Goal: Find contact information: Find contact information

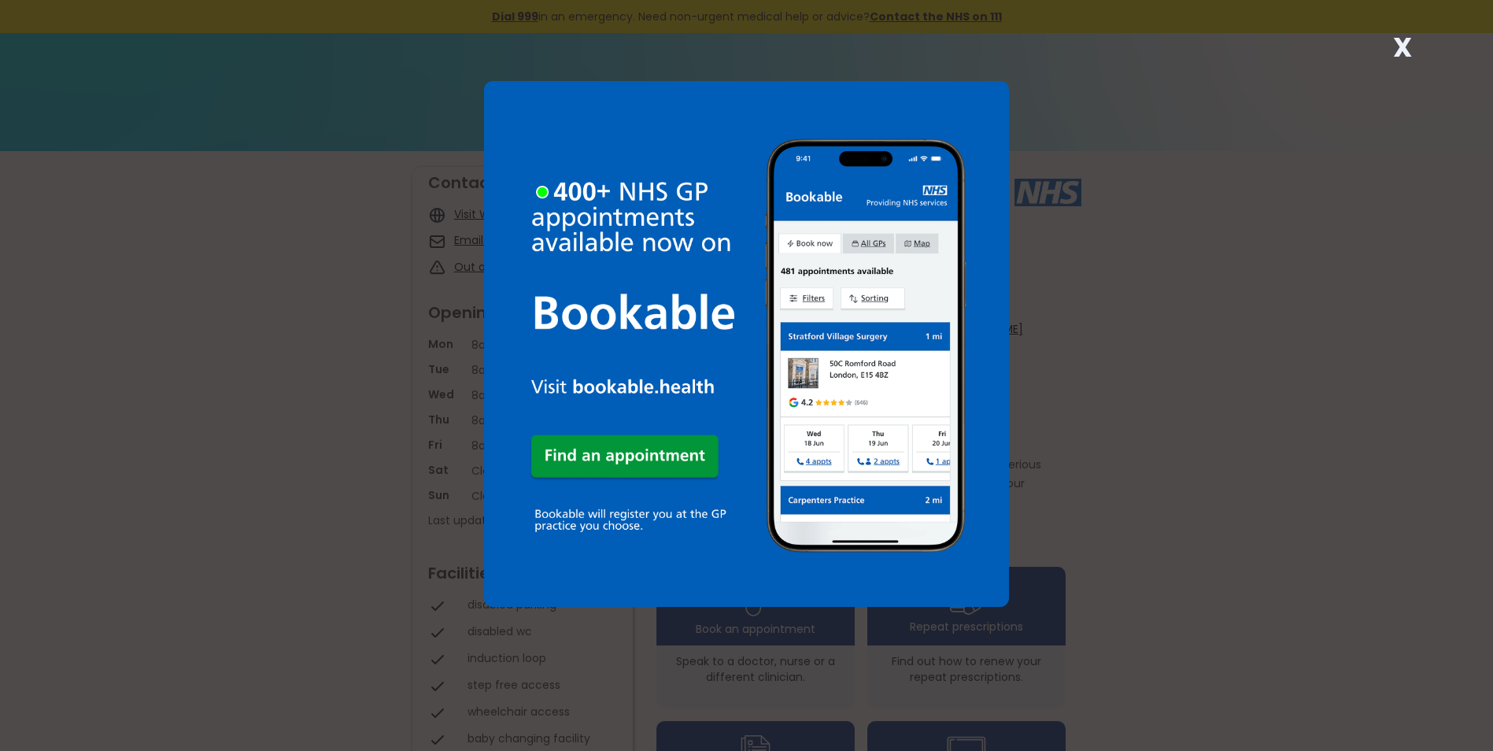
click at [1401, 49] on strong "X" at bounding box center [1402, 47] width 19 height 38
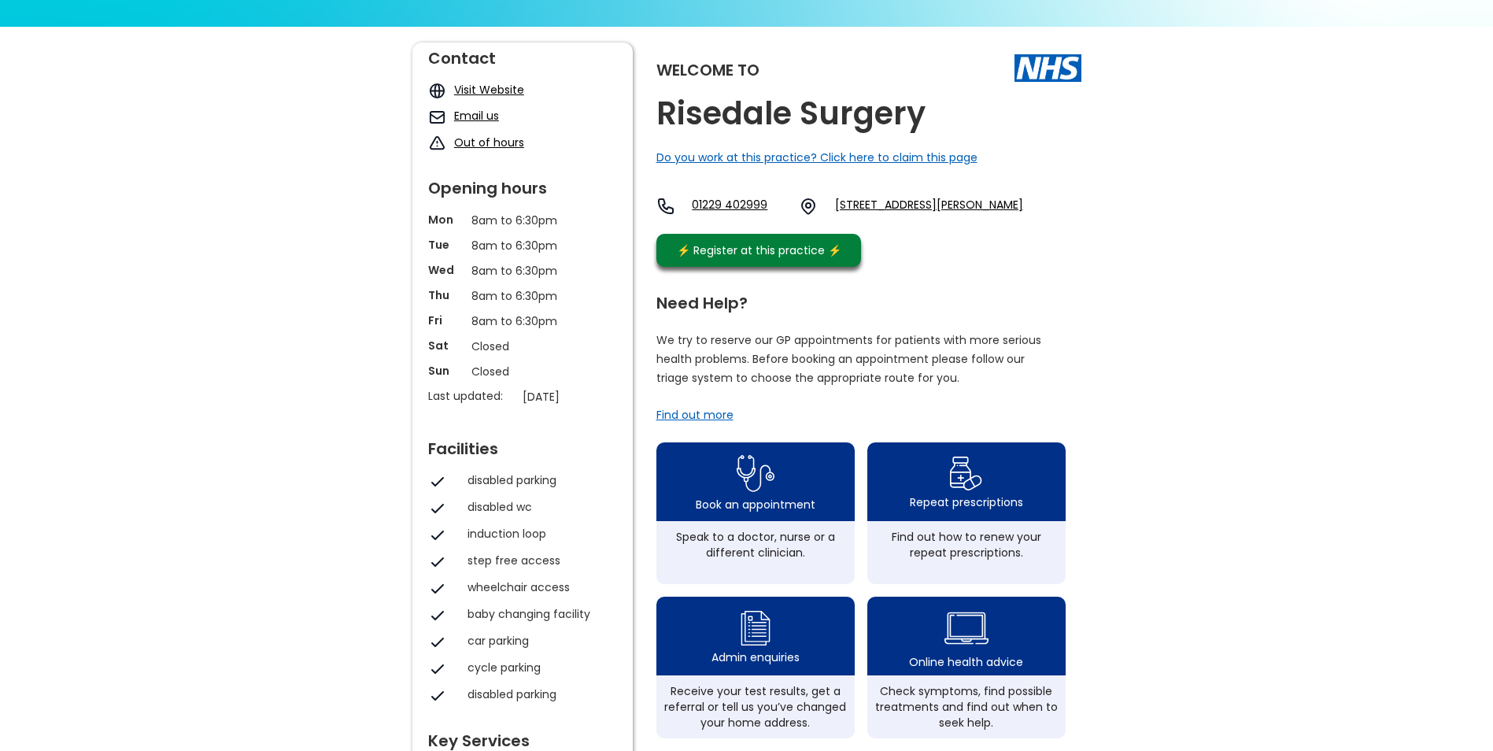
scroll to position [119, 0]
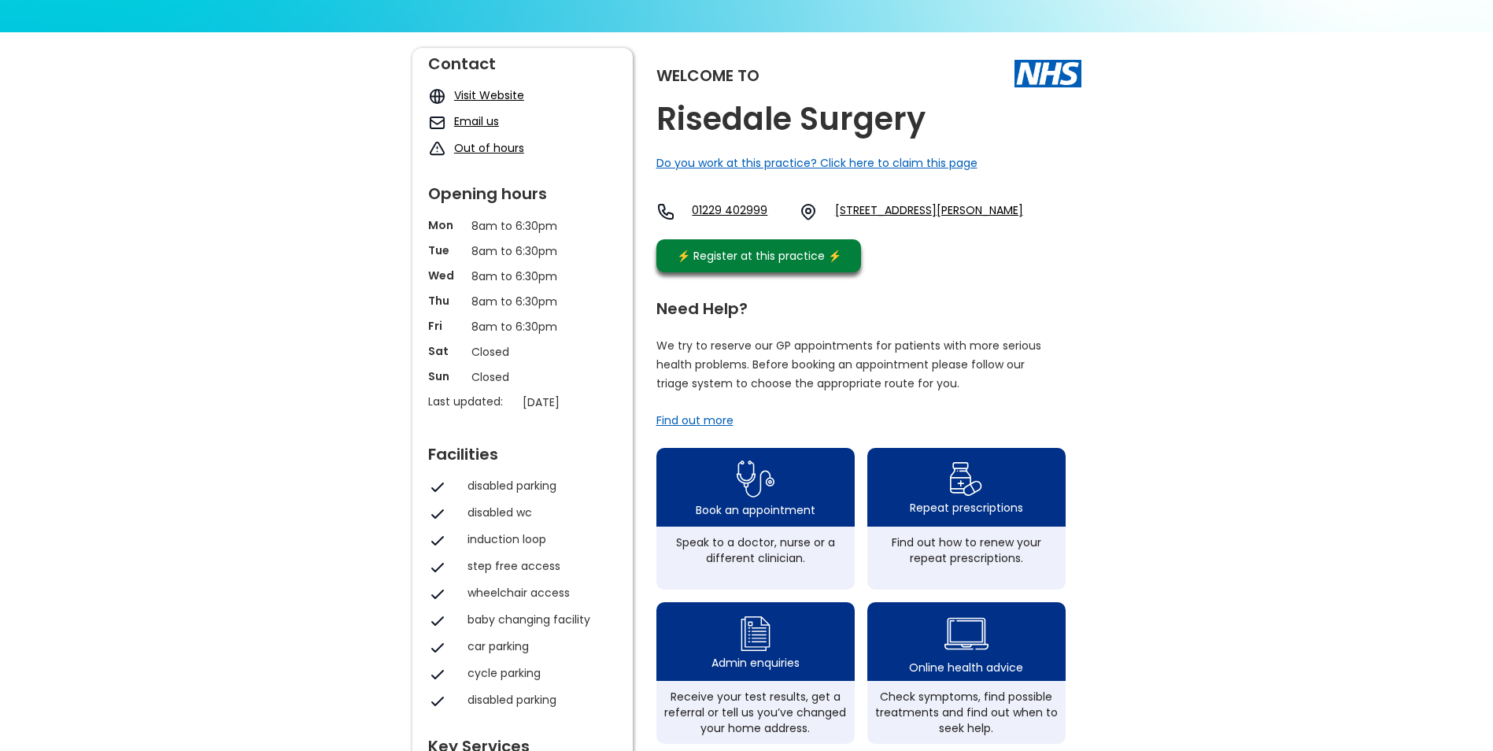
click at [471, 125] on link "Email us" at bounding box center [476, 121] width 45 height 16
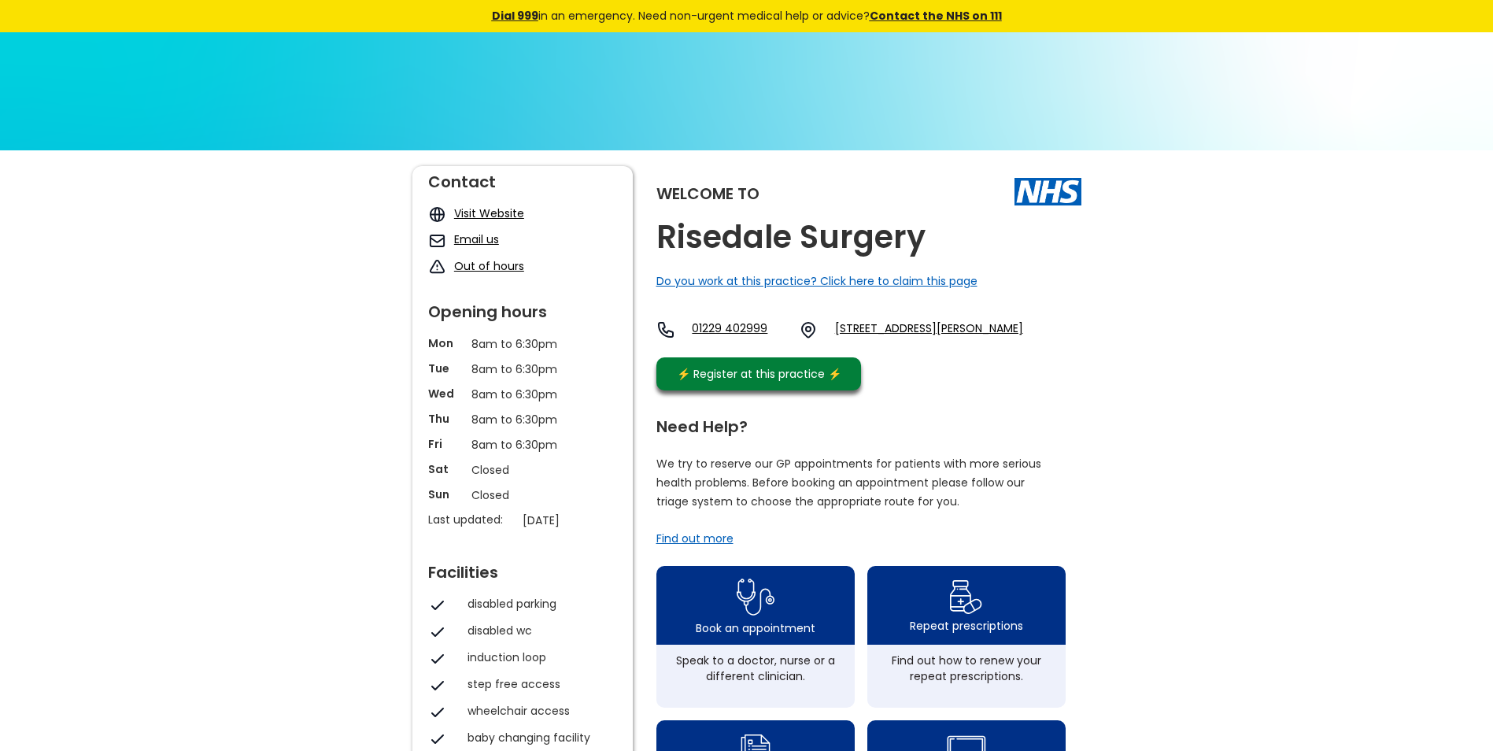
scroll to position [0, 0]
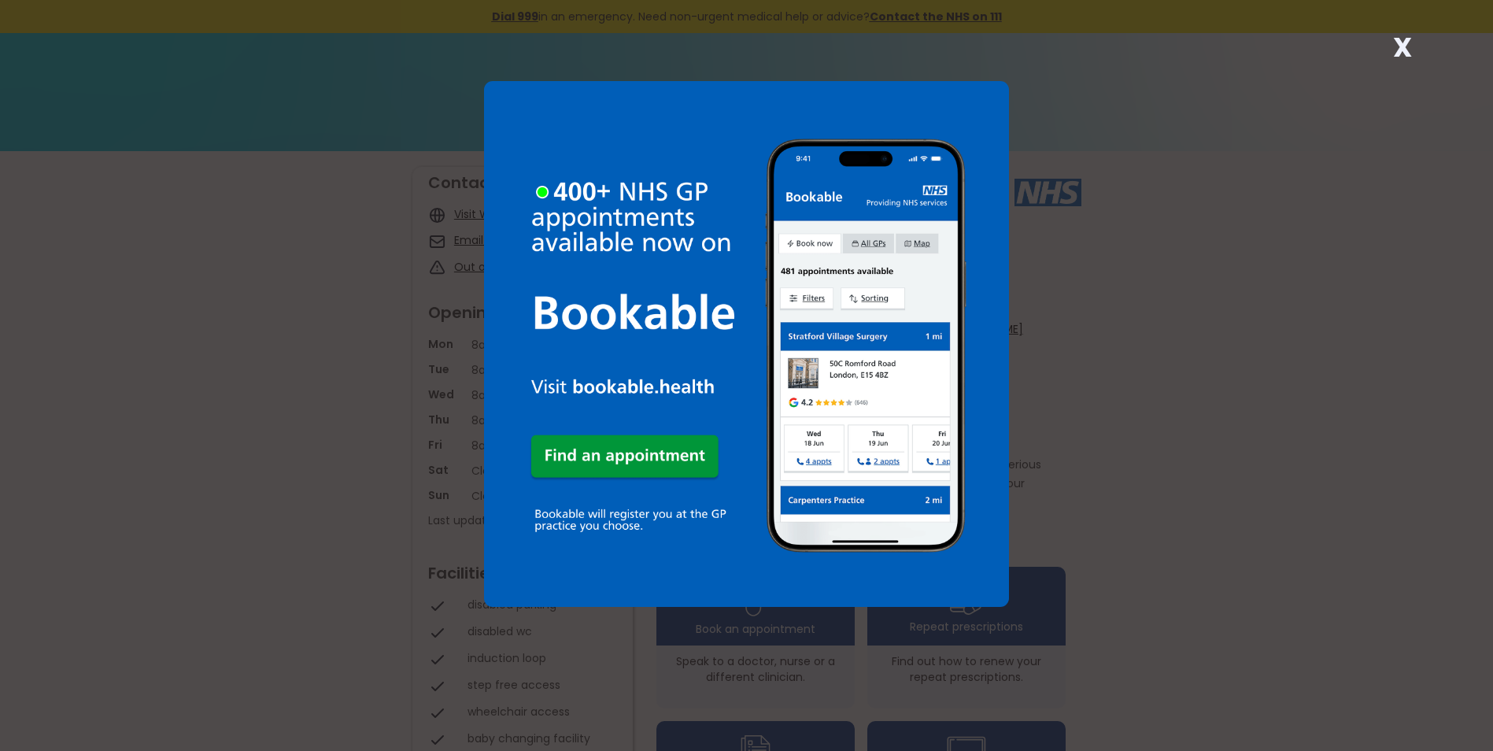
click at [1398, 49] on strong "X" at bounding box center [1402, 47] width 19 height 38
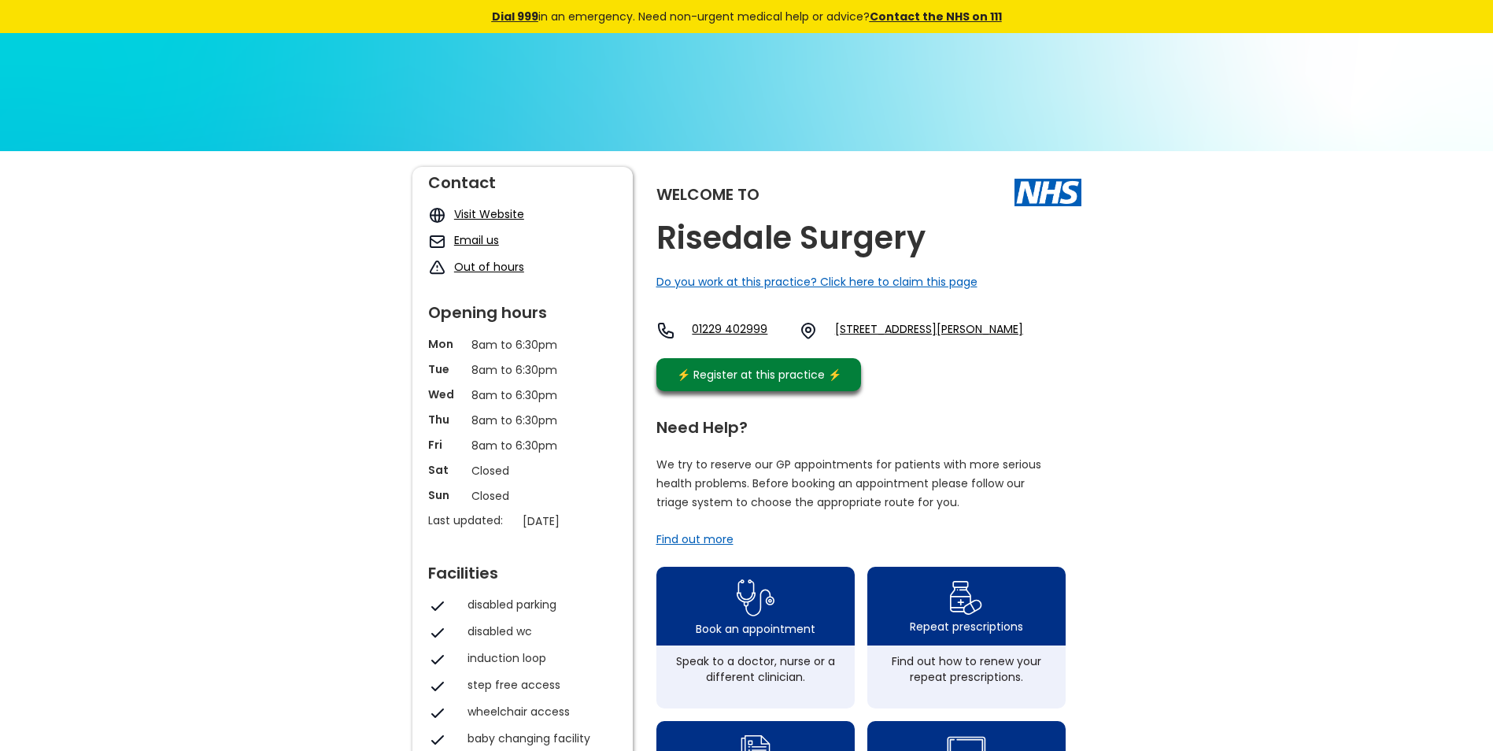
click at [460, 238] on link "Email us" at bounding box center [476, 240] width 45 height 16
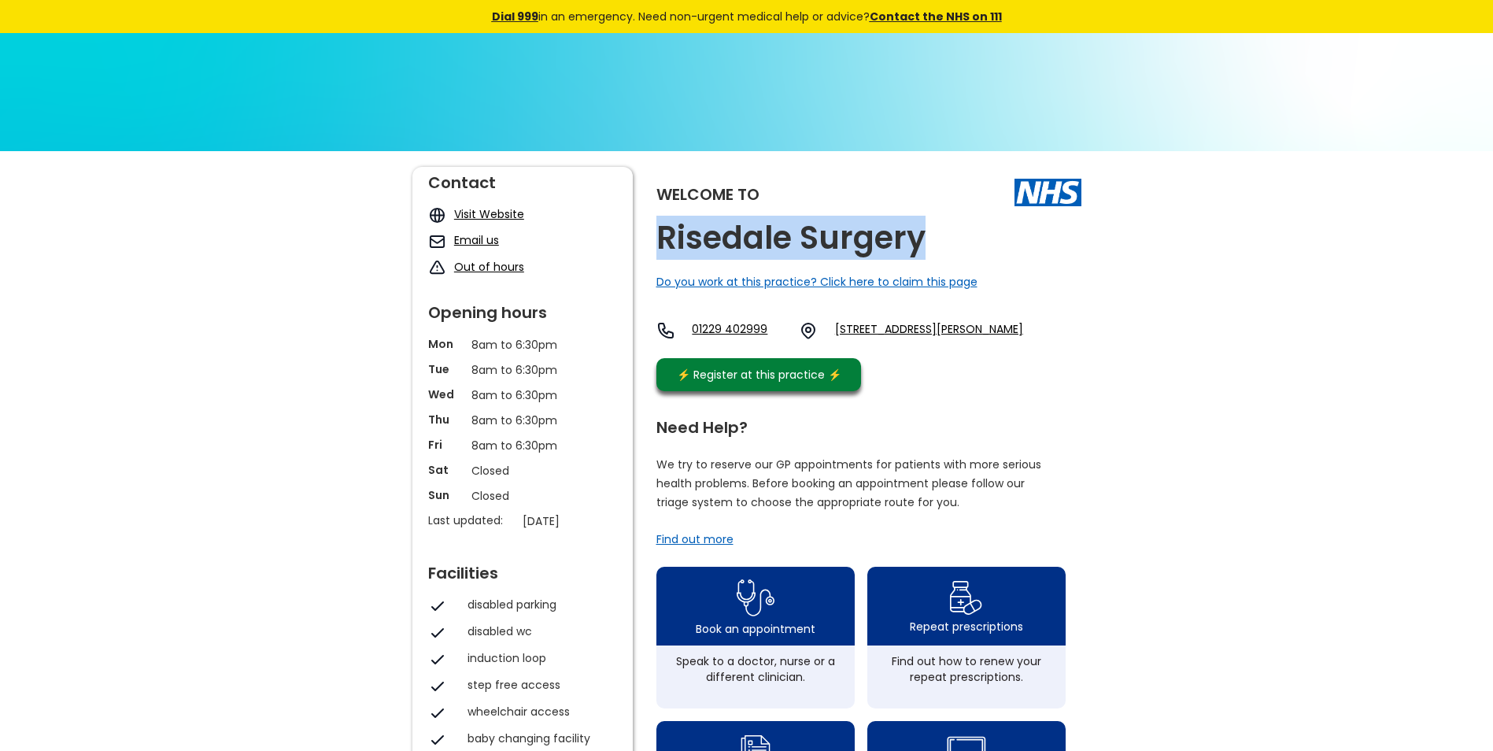
drag, startPoint x: 662, startPoint y: 235, endPoint x: 924, endPoint y: 231, distance: 262.1
click at [924, 231] on h2 "Risedale Surgery" at bounding box center [790, 237] width 269 height 35
drag, startPoint x: 924, startPoint y: 231, endPoint x: 909, endPoint y: 231, distance: 15.0
copy h2 "Risedale Surgery"
drag, startPoint x: 474, startPoint y: 239, endPoint x: 510, endPoint y: 244, distance: 36.5
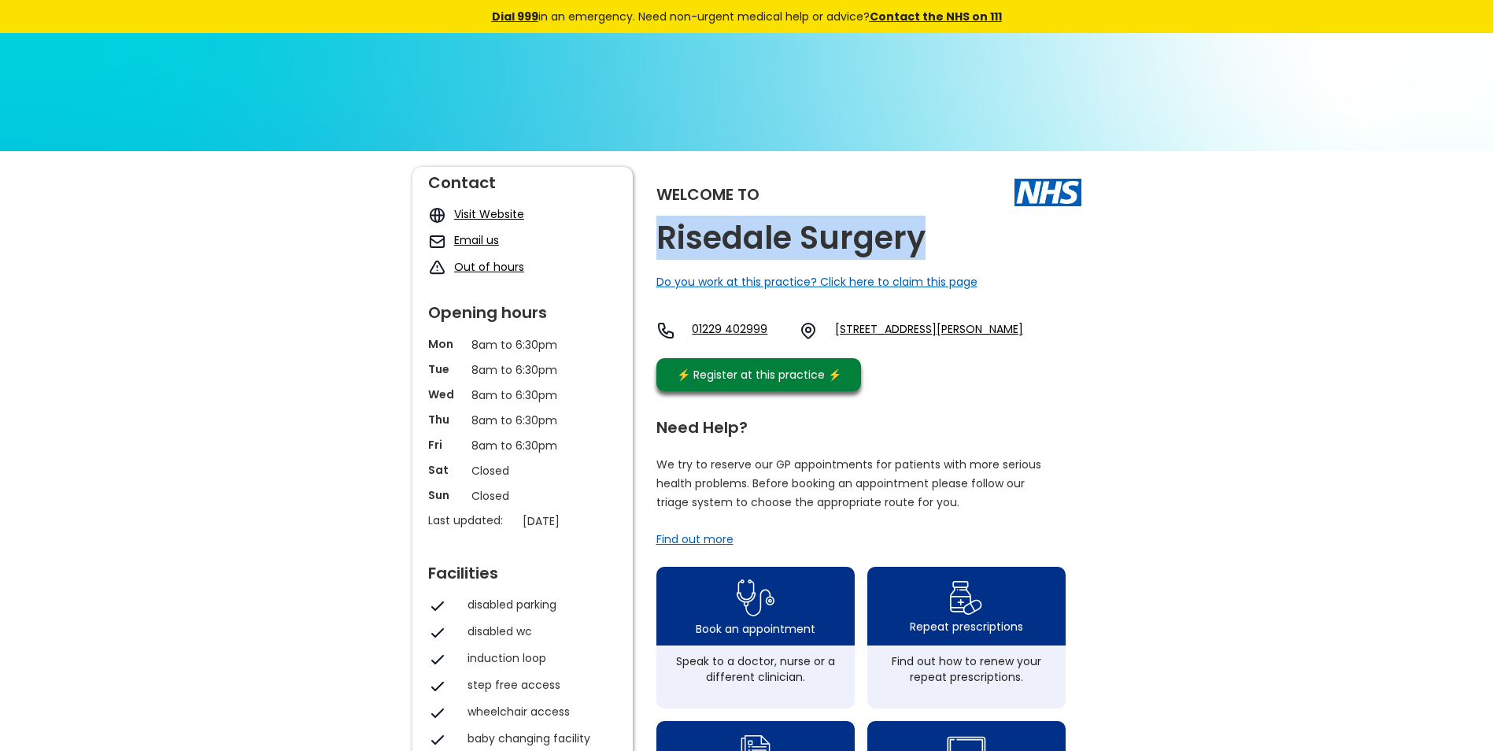
click at [474, 239] on link "Email us" at bounding box center [476, 240] width 45 height 16
